Goal: Find contact information: Find contact information

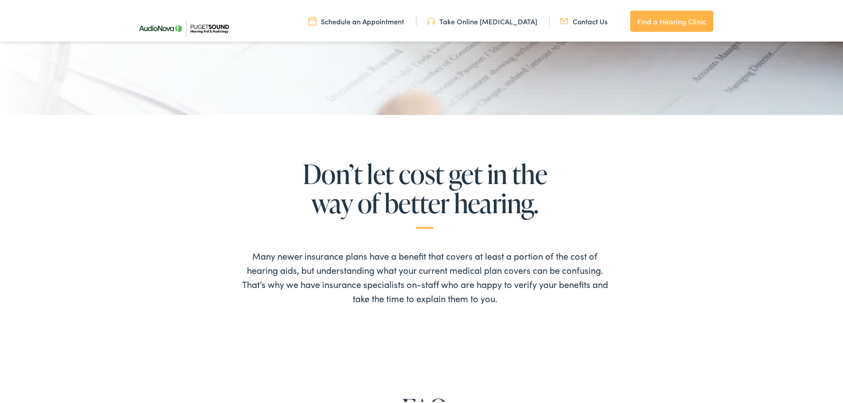
scroll to position [310, 0]
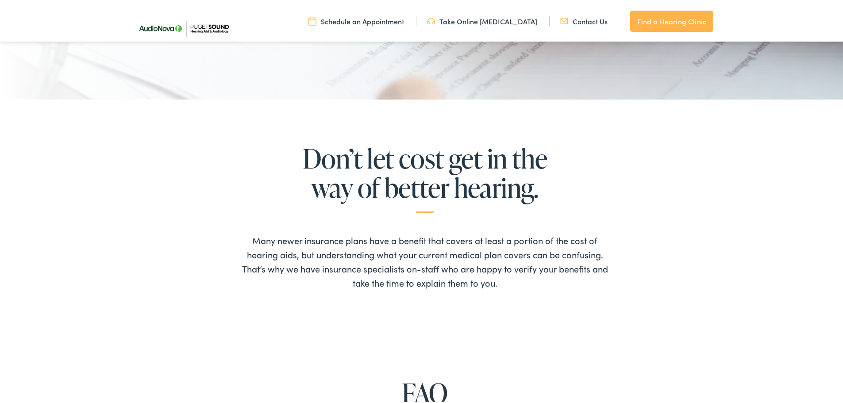
click at [537, 286] on div "Many newer insurance plans have a benefit that covers at least a portion of the…" at bounding box center [425, 253] width 370 height 70
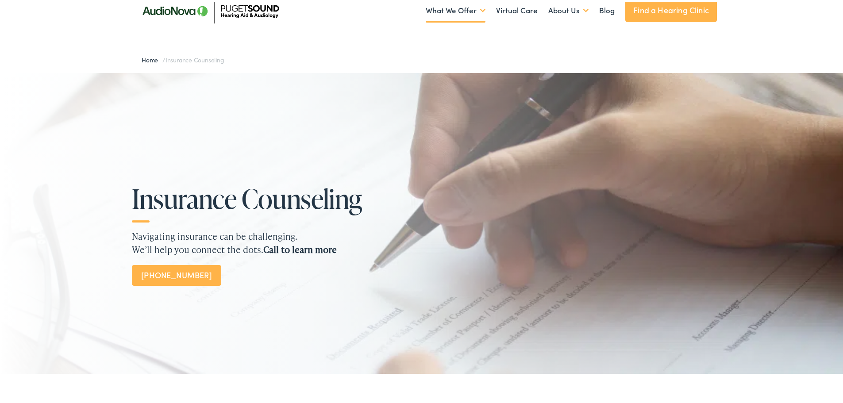
scroll to position [0, 0]
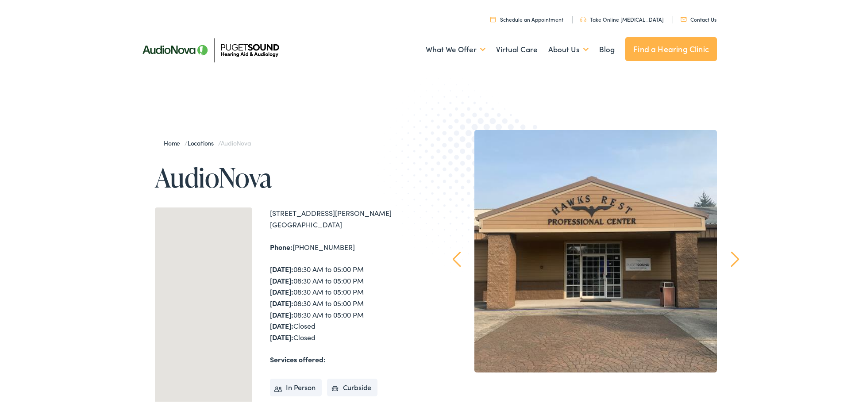
click at [204, 140] on link "Locations" at bounding box center [203, 141] width 31 height 9
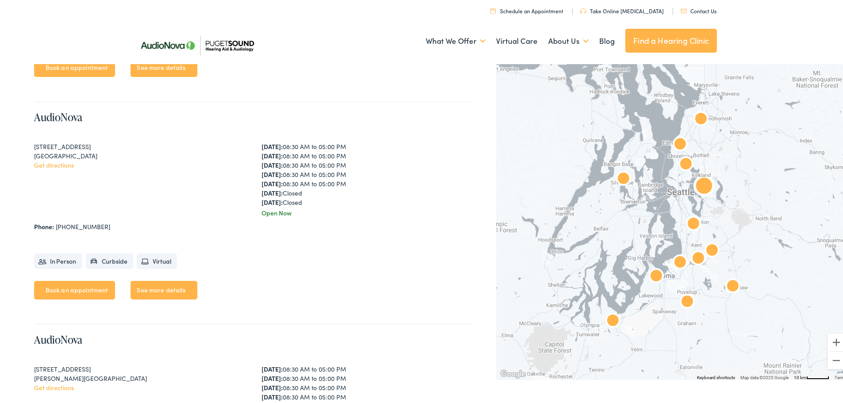
scroll to position [443, 0]
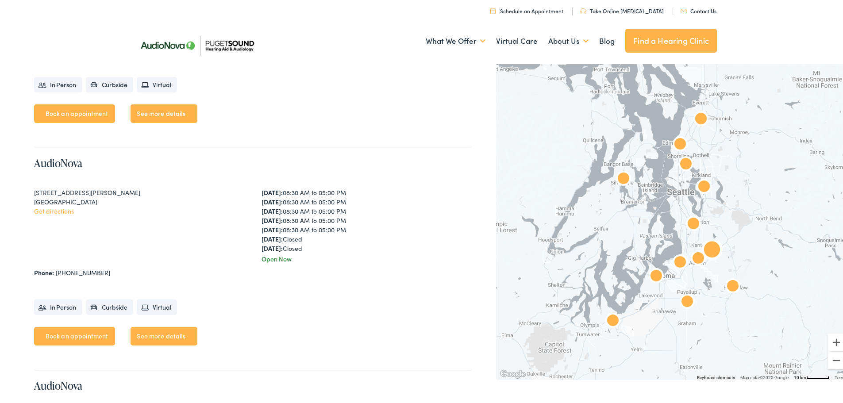
scroll to position [1770, 0]
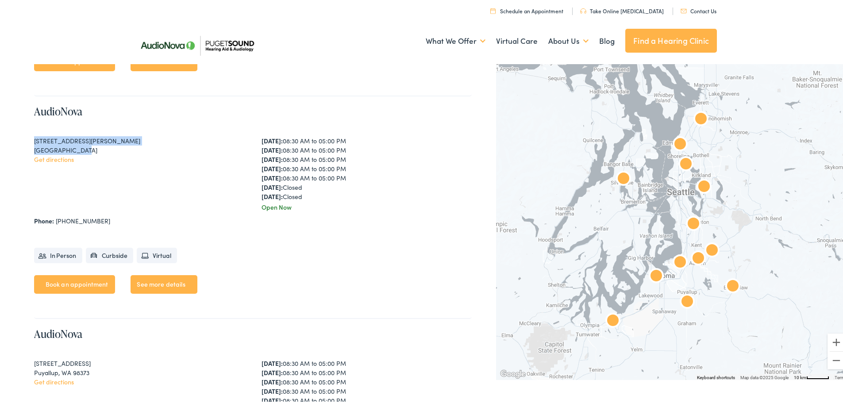
drag, startPoint x: 87, startPoint y: 152, endPoint x: 30, endPoint y: 143, distance: 58.3
drag, startPoint x: 92, startPoint y: 221, endPoint x: 55, endPoint y: 221, distance: 37.2
click at [55, 221] on div "Phone: [PHONE_NUMBER]" at bounding box center [253, 219] width 438 height 9
